Goal: Transaction & Acquisition: Purchase product/service

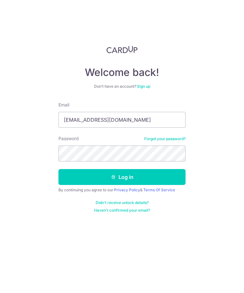
type input "[EMAIL_ADDRESS][DOMAIN_NAME]"
click at [159, 177] on button "Log in" at bounding box center [121, 177] width 127 height 16
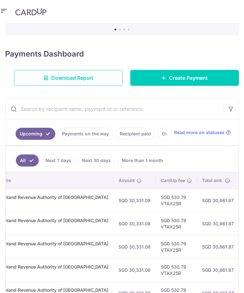
click at [97, 70] on link "Download Report" at bounding box center [68, 78] width 109 height 16
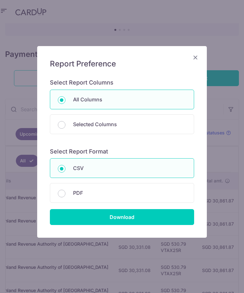
click at [64, 78] on div "Report Preference Select Report Columns All Columns Selected Columns Payment Id…" at bounding box center [122, 142] width 170 height 192
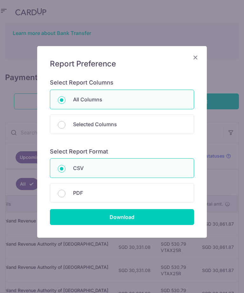
click at [175, 195] on p "PDF" at bounding box center [129, 193] width 113 height 8
click at [65, 195] on input "PDF" at bounding box center [62, 194] width 8 height 8
radio input "false"
radio input "true"
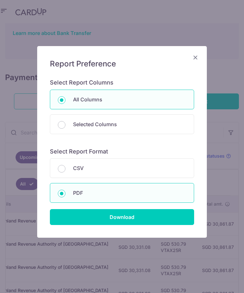
click at [167, 216] on input "Download" at bounding box center [122, 217] width 144 height 16
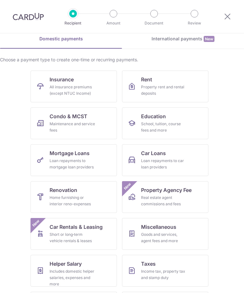
scroll to position [30, 0]
click at [163, 125] on div "School, tuition, course fees and more" at bounding box center [164, 127] width 46 height 13
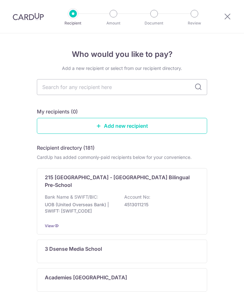
click at [100, 89] on input "text" at bounding box center [122, 87] width 170 height 16
click at [200, 92] on input "text" at bounding box center [122, 87] width 170 height 16
click at [132, 89] on input "text" at bounding box center [122, 87] width 170 height 16
click at [91, 88] on input "text" at bounding box center [122, 87] width 170 height 16
click at [89, 90] on input "text" at bounding box center [122, 87] width 170 height 16
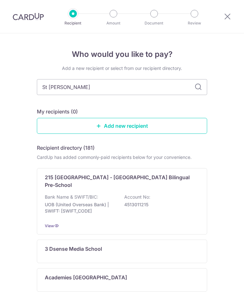
type input "St jose"
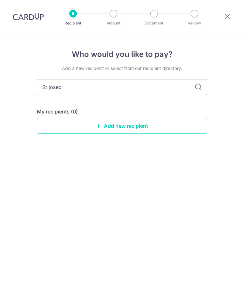
type input "St joseph"
type input "St josephs"
type input "St josephs nst"
type input "St josephsI"
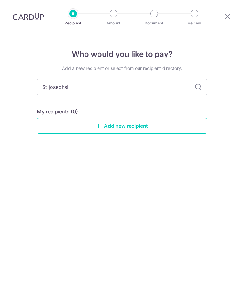
type input "St josephs"
type input "St joseph institution"
click at [121, 122] on link "Add new recipient" at bounding box center [122, 126] width 170 height 16
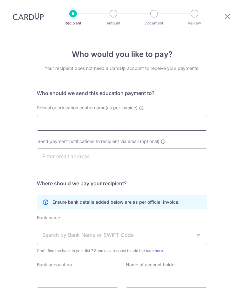
click at [142, 123] on input "School or education centre name(as per invoice)" at bounding box center [122, 123] width 170 height 16
click at [97, 122] on input "School or education centre name(as per invoice)" at bounding box center [122, 123] width 170 height 16
type input "St joseph’s institution international"
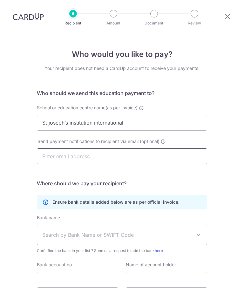
click at [145, 156] on input "text" at bounding box center [122, 156] width 170 height 16
click at [76, 152] on input "text" at bounding box center [122, 156] width 170 height 16
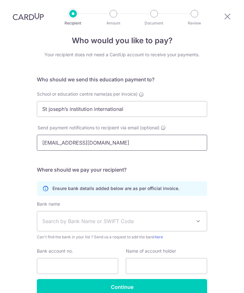
scroll to position [25, 0]
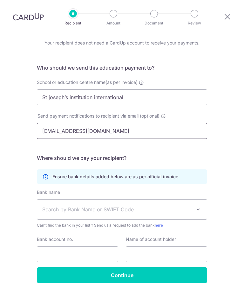
type input "Stcl100@gmail.com"
click at [147, 206] on span "Search by Bank Name or SWIFT Code" at bounding box center [116, 210] width 149 height 8
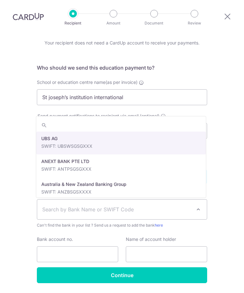
scroll to position [0, 0]
click at [94, 209] on span "Search by Bank Name or SWIFT Code" at bounding box center [116, 210] width 149 height 8
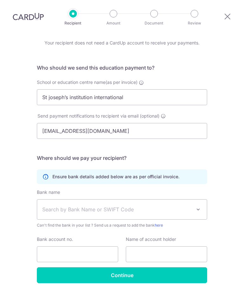
click at [89, 210] on span "Search by Bank Name or SWIFT Code" at bounding box center [116, 210] width 149 height 8
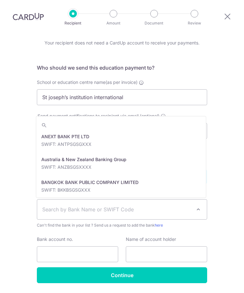
scroll to position [30, 0]
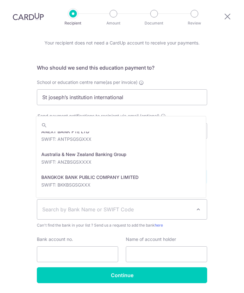
click at [47, 122] on input "search" at bounding box center [121, 125] width 170 height 13
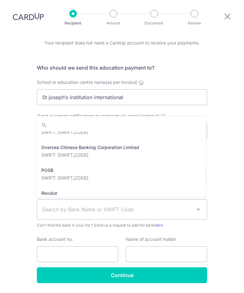
scroll to position [1080, 0]
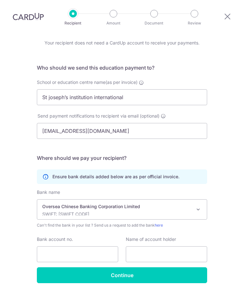
select select "12"
click at [96, 250] on input "Bank account no." at bounding box center [77, 254] width 81 height 16
type input "581301348001"
click at [168, 246] on input "text" at bounding box center [166, 254] width 81 height 16
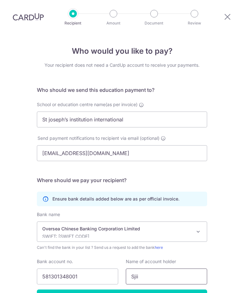
scroll to position [3, 0]
type input "Sjii"
click at [160, 289] on input "Continue" at bounding box center [122, 297] width 170 height 16
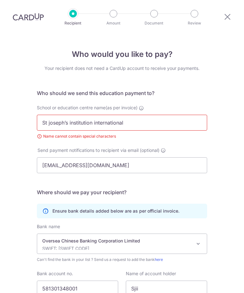
scroll to position [34, 0]
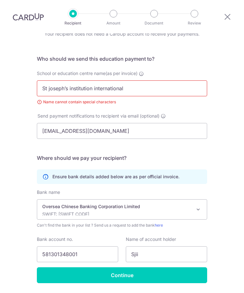
click at [63, 80] on input "St joseph’s institution international" at bounding box center [122, 88] width 170 height 16
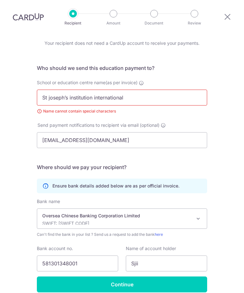
click at [151, 90] on input "St joseph’s institution international" at bounding box center [122, 98] width 170 height 16
click at [65, 90] on input "St joseph’s institution international" at bounding box center [122, 98] width 170 height 16
click at [69, 90] on input "St joseph’s institution international" at bounding box center [122, 98] width 170 height 16
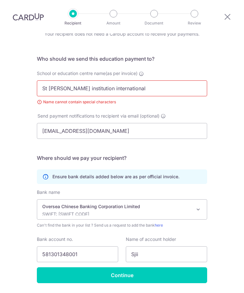
scroll to position [105, 0]
type input "St joseph institution international"
click at [183, 267] on input "Continue" at bounding box center [122, 275] width 170 height 16
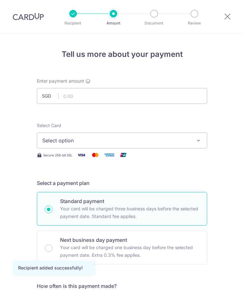
scroll to position [27, 0]
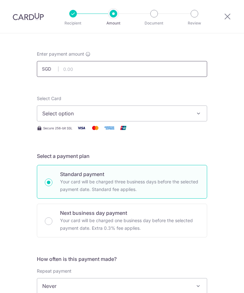
click at [83, 72] on input "text" at bounding box center [122, 69] width 170 height 16
click at [73, 72] on input "text" at bounding box center [122, 69] width 170 height 16
click at [72, 71] on input "text" at bounding box center [122, 69] width 170 height 16
click at [70, 71] on input "text" at bounding box center [122, 69] width 170 height 16
click at [191, 118] on button "Select option" at bounding box center [122, 113] width 170 height 16
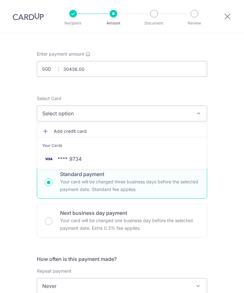
type input "30,436.00"
click at [198, 115] on div at bounding box center [122, 146] width 244 height 293
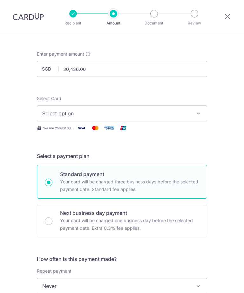
click at [92, 160] on div "Select a payment plan Standard payment Your card will be charged three business…" at bounding box center [122, 194] width 170 height 85
click at [199, 118] on button "Select option" at bounding box center [122, 113] width 170 height 16
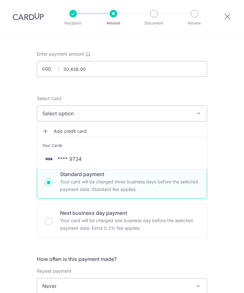
click at [77, 160] on span "**** 9734" at bounding box center [69, 159] width 24 height 8
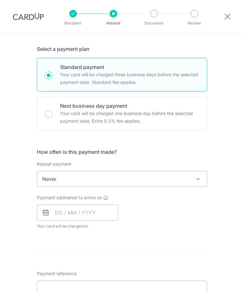
scroll to position [137, 0]
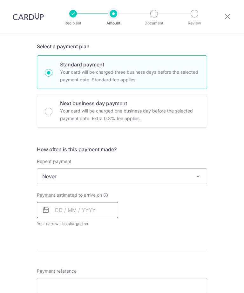
click at [89, 210] on input "text" at bounding box center [77, 210] width 81 height 16
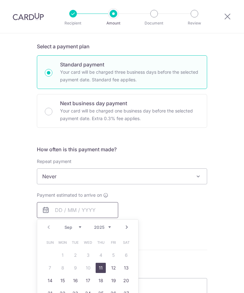
scroll to position [113, 0]
click at [80, 225] on select "Sep Oct Nov Dec" at bounding box center [72, 227] width 17 height 5
click at [77, 225] on select "Sep Oct Nov Dec" at bounding box center [72, 227] width 17 height 5
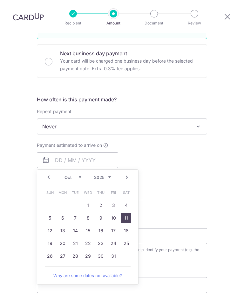
scroll to position [187, 0]
click at [63, 238] on link "20" at bounding box center [62, 243] width 10 height 10
type input "[DATE]"
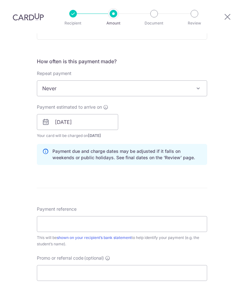
scroll to position [226, 0]
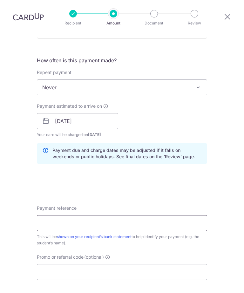
click at [137, 215] on input "Payment reference" at bounding box center [122, 223] width 170 height 16
type input "M"
type input "[PERSON_NAME] en [PERSON_NAME]"
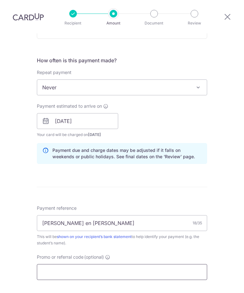
click at [114, 264] on input "Promo or referral code (optional)" at bounding box center [122, 272] width 170 height 16
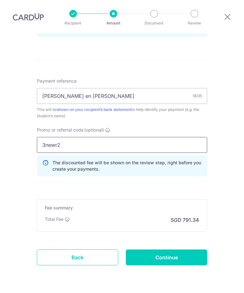
scroll to position [88, 0]
type input "3newr2"
click at [175, 249] on input "Continue" at bounding box center [166, 257] width 81 height 16
type input "Create Schedule"
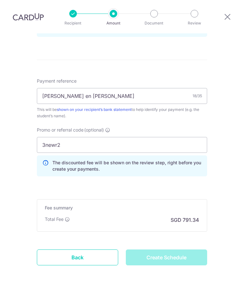
scroll to position [20, 0]
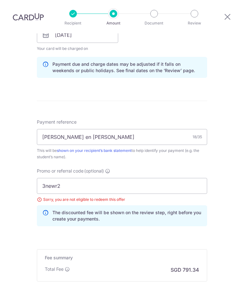
scroll to position [289, 0]
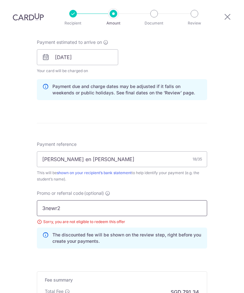
click at [133, 200] on input "3newr2" at bounding box center [122, 208] width 170 height 16
click at [124, 200] on input "3newr2" at bounding box center [122, 208] width 170 height 16
type input "milelion"
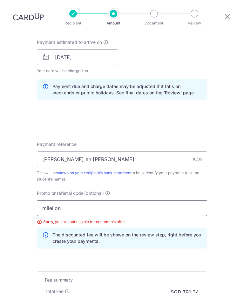
type input "Update Schedule"
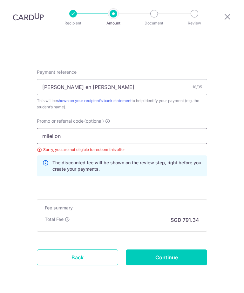
click at [74, 128] on input "milelion" at bounding box center [122, 136] width 170 height 16
click at [57, 128] on input "milelion" at bounding box center [122, 136] width 170 height 16
click at [88, 128] on input "milelion" at bounding box center [122, 136] width 170 height 16
type input "m"
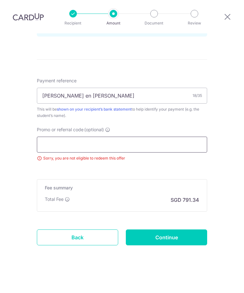
scroll to position [333, 0]
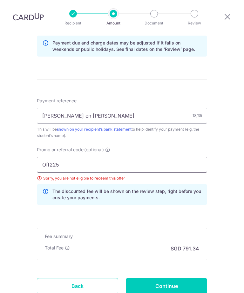
type input "Off225"
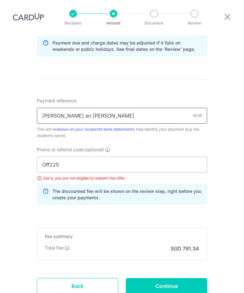
click at [165, 278] on input "Continue" at bounding box center [166, 286] width 81 height 16
type input "Update Schedule"
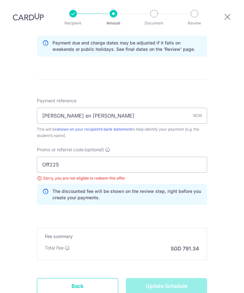
click at [166, 262] on form "Enter payment amount SGD 30,436.00 30436.00 Select Card **** 9734 Add credit ca…" at bounding box center [122, 28] width 170 height 567
click at [169, 262] on form "Enter payment amount SGD 30,436.00 30436.00 Select Card **** 9734 Add credit ca…" at bounding box center [122, 28] width 170 height 567
click at [168, 262] on form "Enter payment amount SGD 30,436.00 30436.00 Select Card **** 9734 Add credit ca…" at bounding box center [122, 28] width 170 height 567
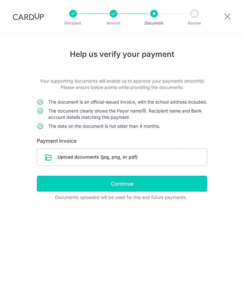
click at [51, 164] on input "file" at bounding box center [122, 157] width 170 height 17
click at [132, 189] on input "Continue" at bounding box center [122, 184] width 170 height 16
